Goal: Information Seeking & Learning: Learn about a topic

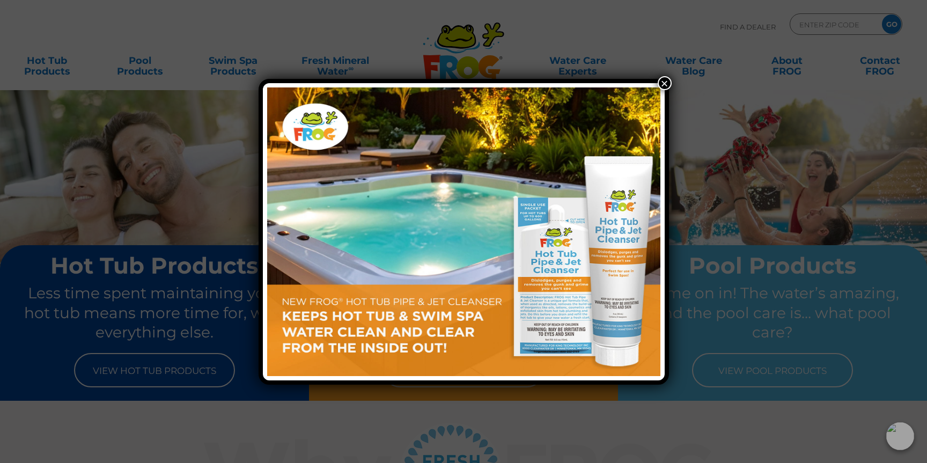
click at [665, 82] on button "×" at bounding box center [664, 83] width 14 height 14
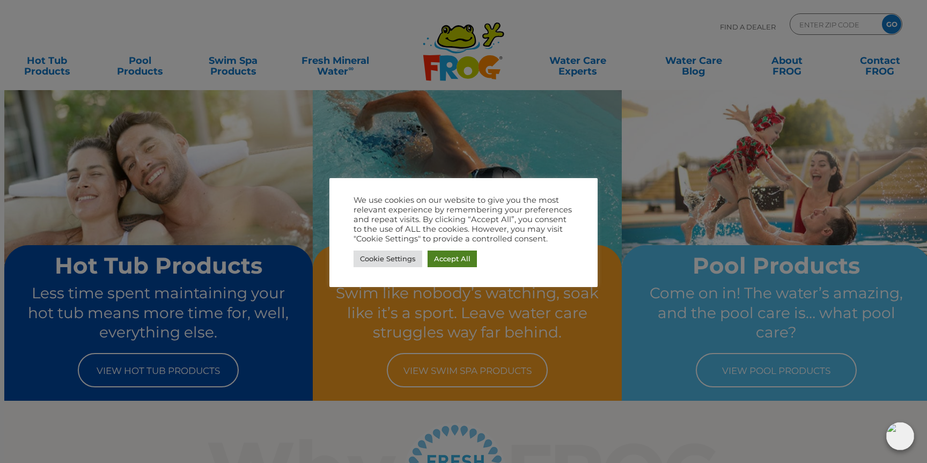
click at [457, 261] on link "Accept All" at bounding box center [451, 258] width 49 height 17
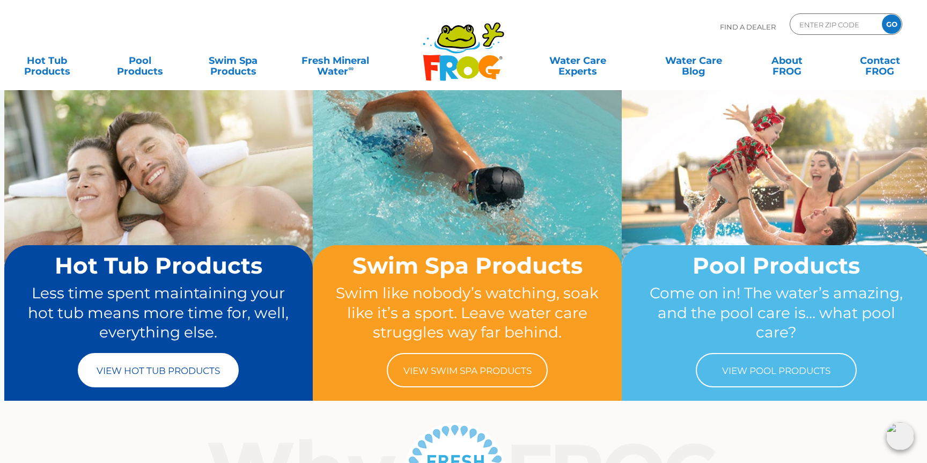
click at [167, 364] on link "View Hot Tub Products" at bounding box center [158, 370] width 161 height 34
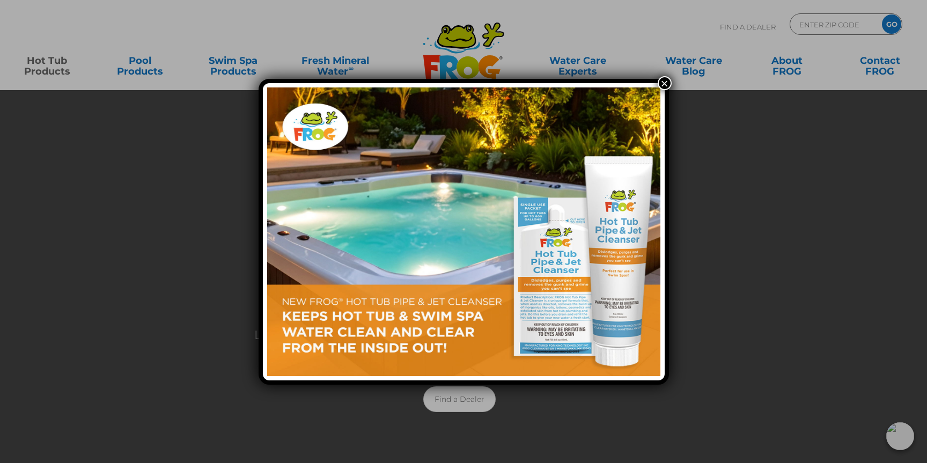
click at [663, 83] on button "×" at bounding box center [664, 83] width 14 height 14
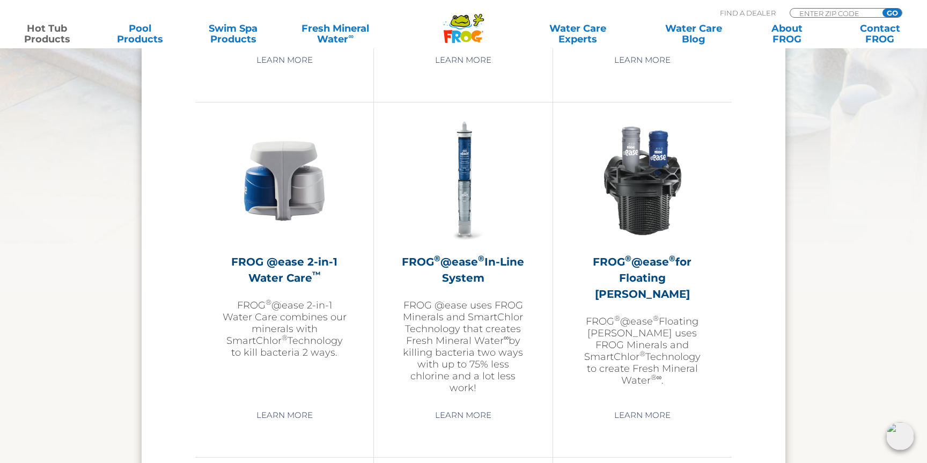
scroll to position [1507, 0]
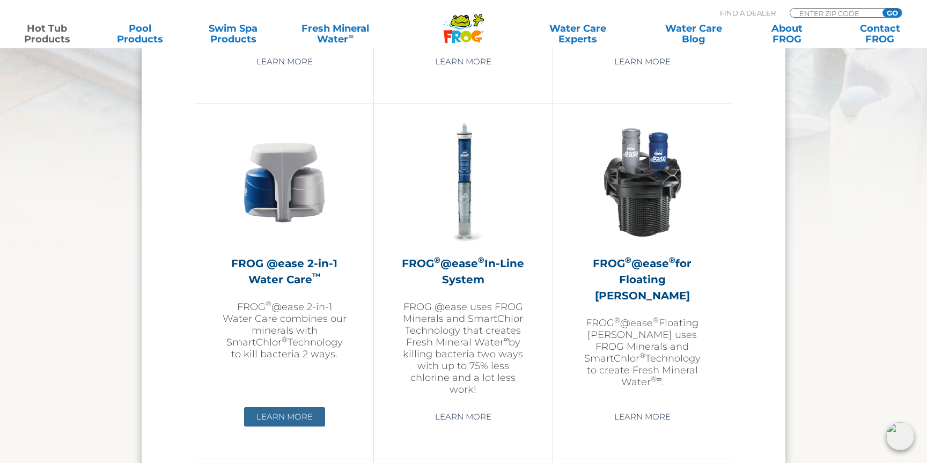
click at [276, 412] on link "Learn More" at bounding box center [284, 416] width 81 height 19
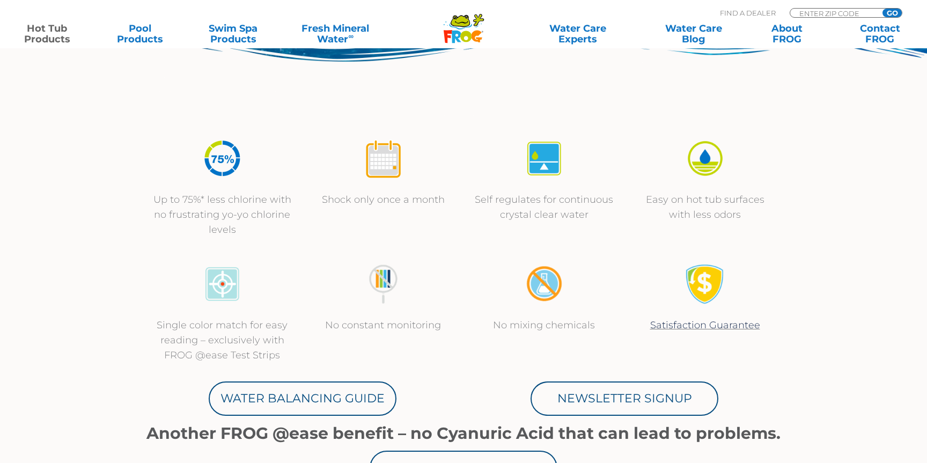
scroll to position [336, 0]
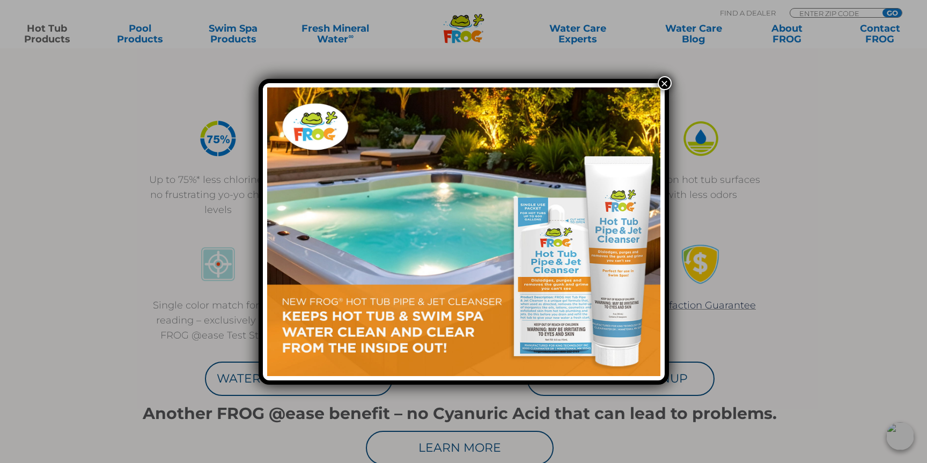
click at [663, 81] on button "×" at bounding box center [664, 83] width 14 height 14
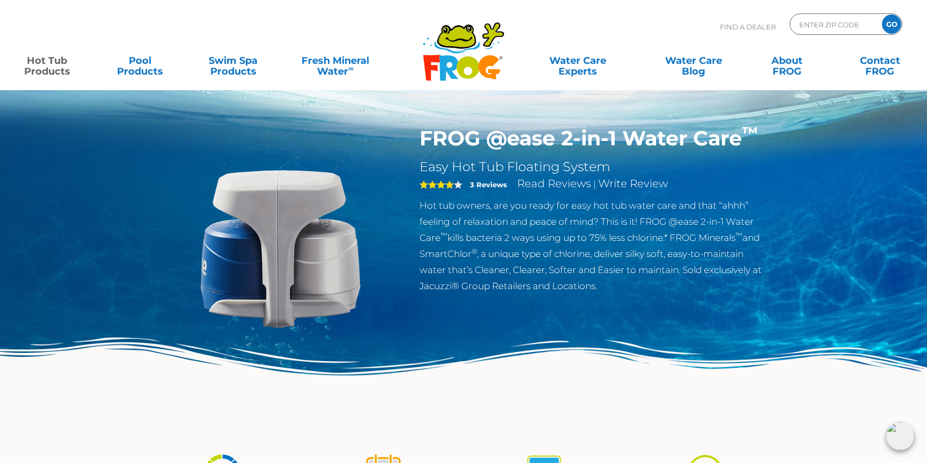
scroll to position [0, 0]
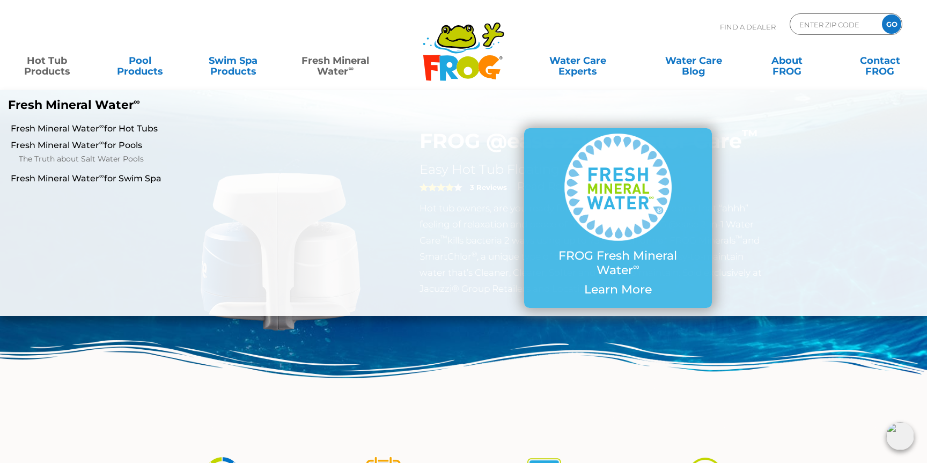
click at [324, 65] on link "Fresh Mineral Water ∞" at bounding box center [335, 60] width 91 height 21
